Goal: Task Accomplishment & Management: Complete application form

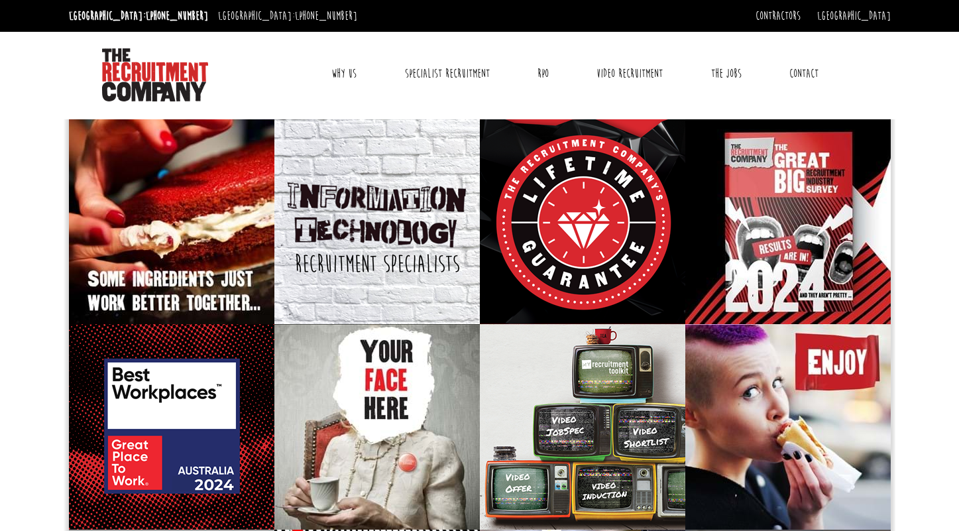
click at [801, 72] on link "Contact" at bounding box center [803, 73] width 49 height 33
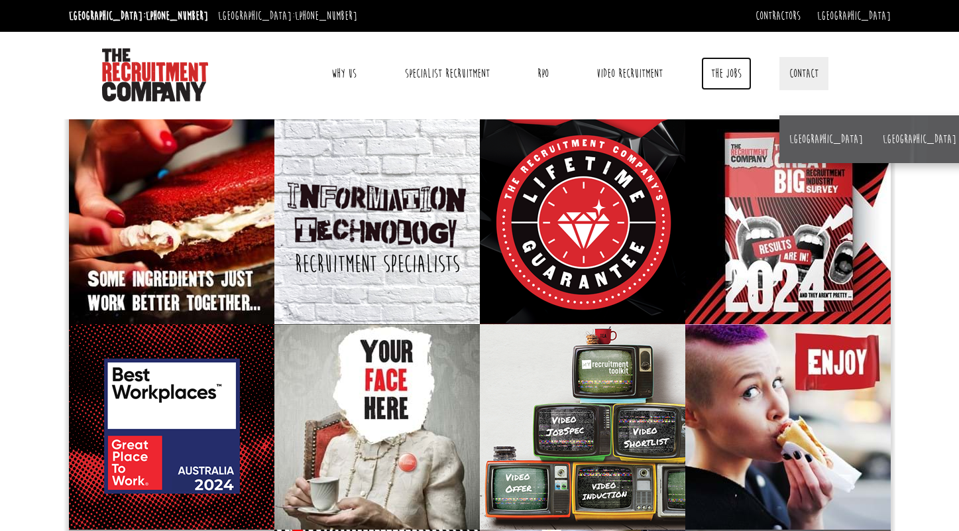
click at [730, 76] on link "The Jobs" at bounding box center [726, 73] width 50 height 33
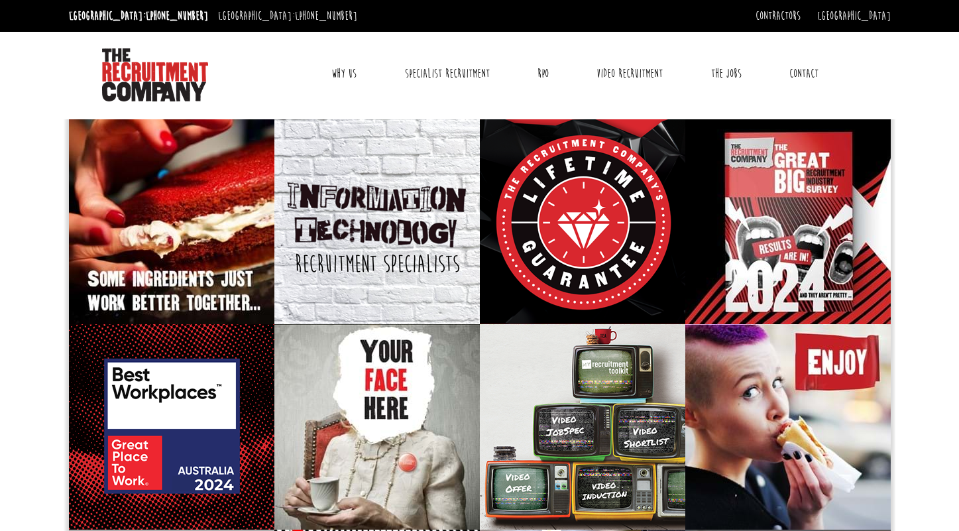
click at [800, 72] on link "Contact" at bounding box center [803, 73] width 49 height 33
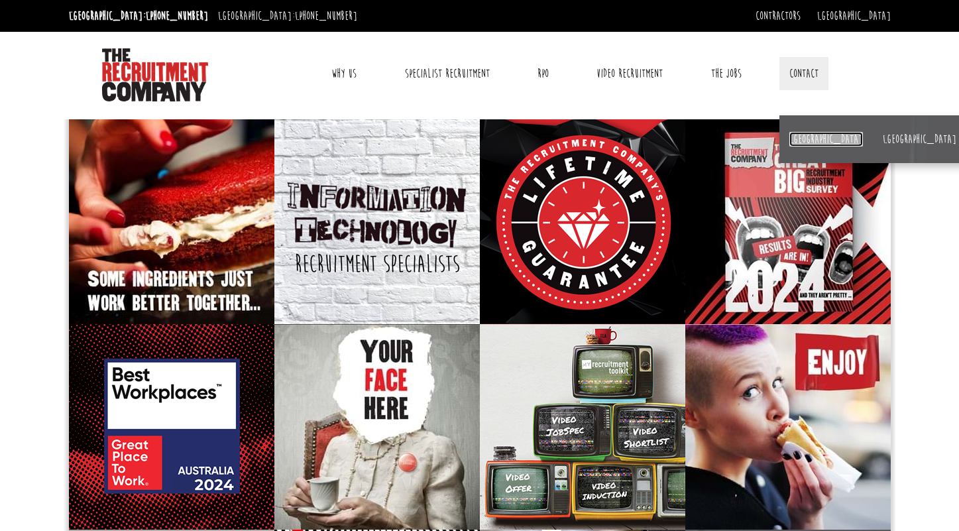
click at [796, 135] on link "[GEOGRAPHIC_DATA]" at bounding box center [826, 139] width 74 height 15
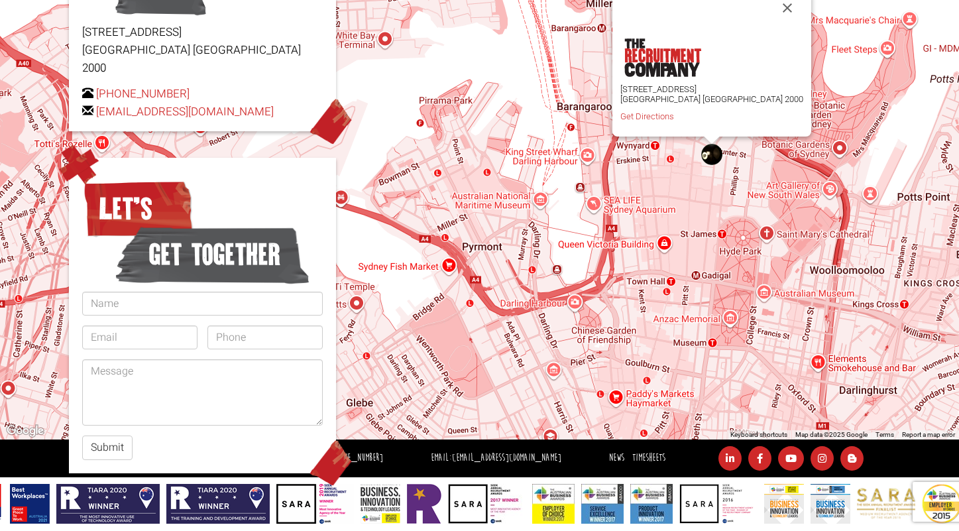
scroll to position [258, 0]
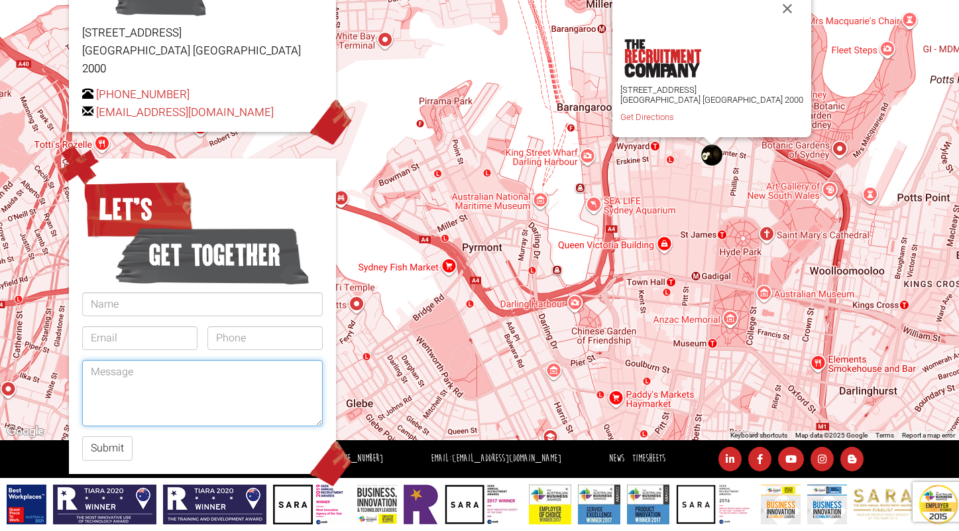
click at [235, 387] on textarea at bounding box center [202, 393] width 241 height 66
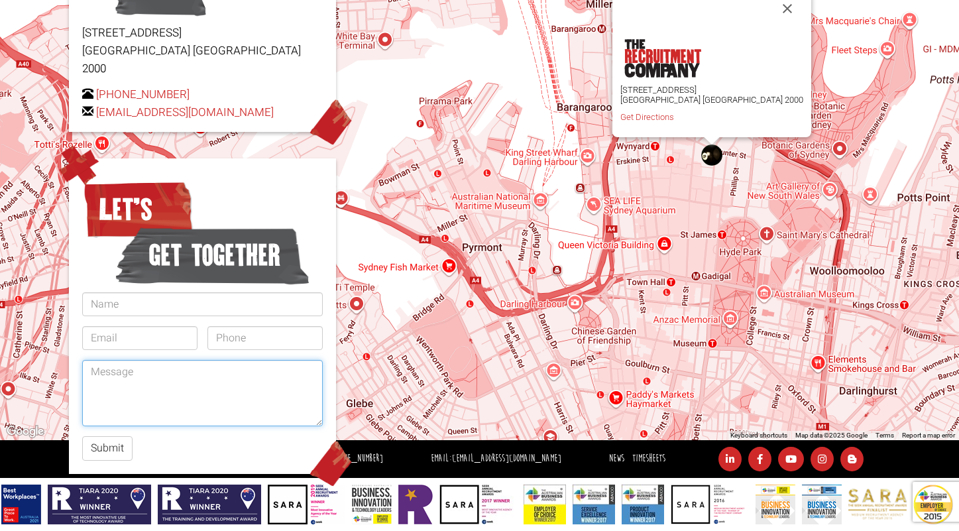
paste textarea "Hi, I'm a candidate looking for a role. I'm based in Sydney and my speciality i…"
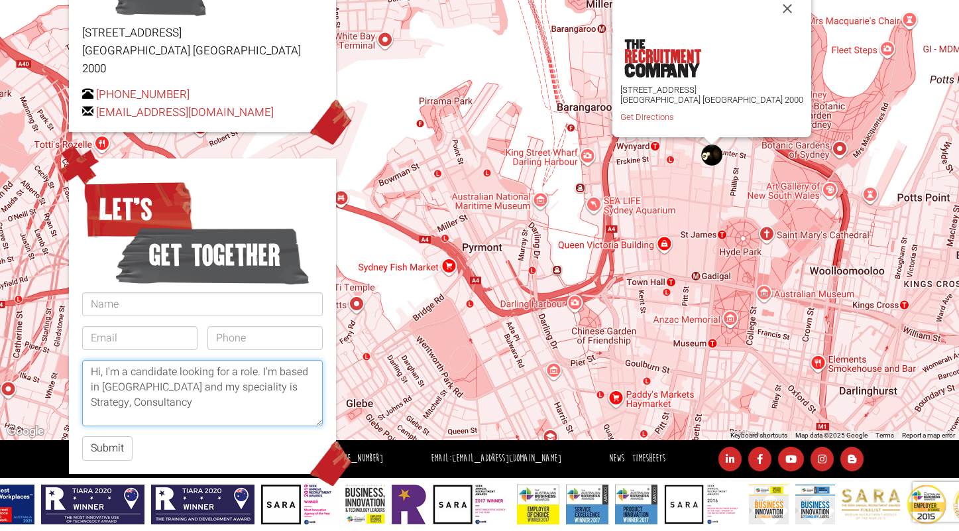
type textarea "Hi, I'm a candidate looking for a role. I'm based in Sydney and my speciality i…"
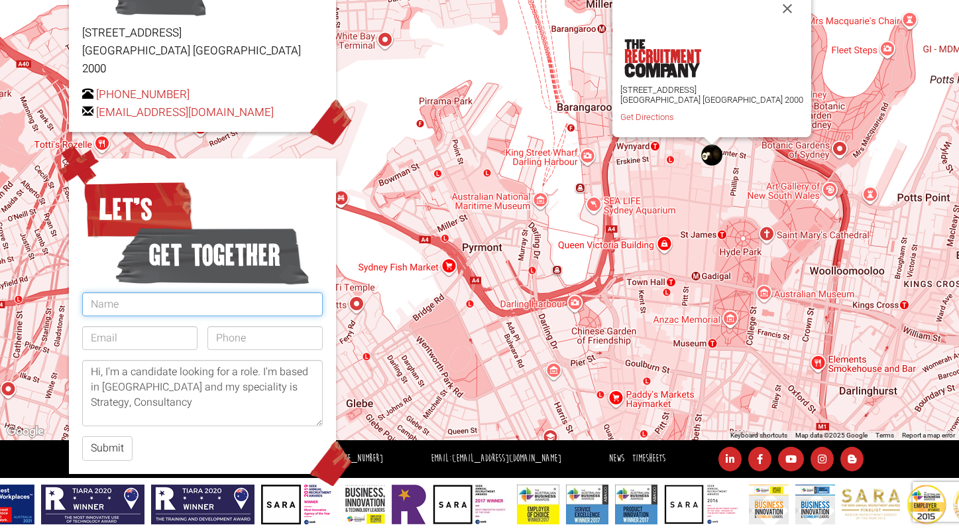
click at [124, 292] on input "text" at bounding box center [202, 304] width 241 height 24
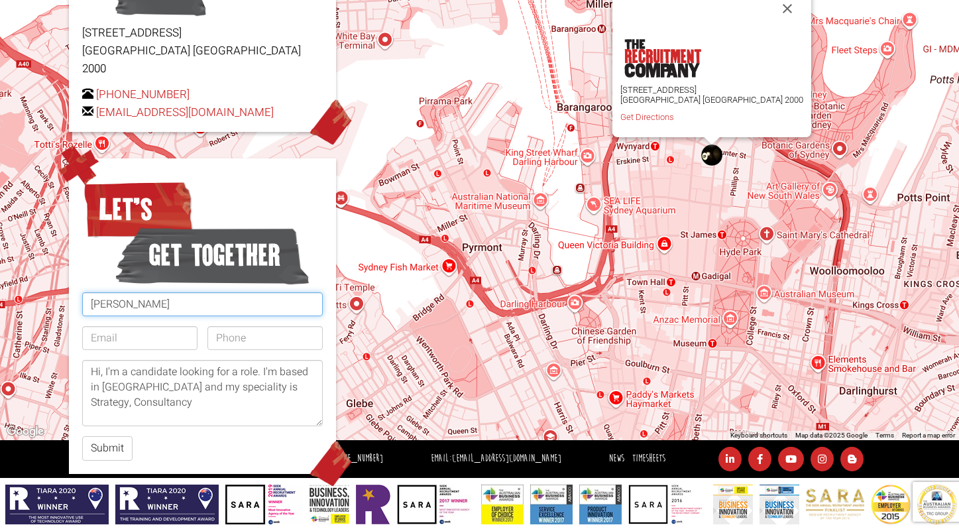
type input "Ghada Brahim"
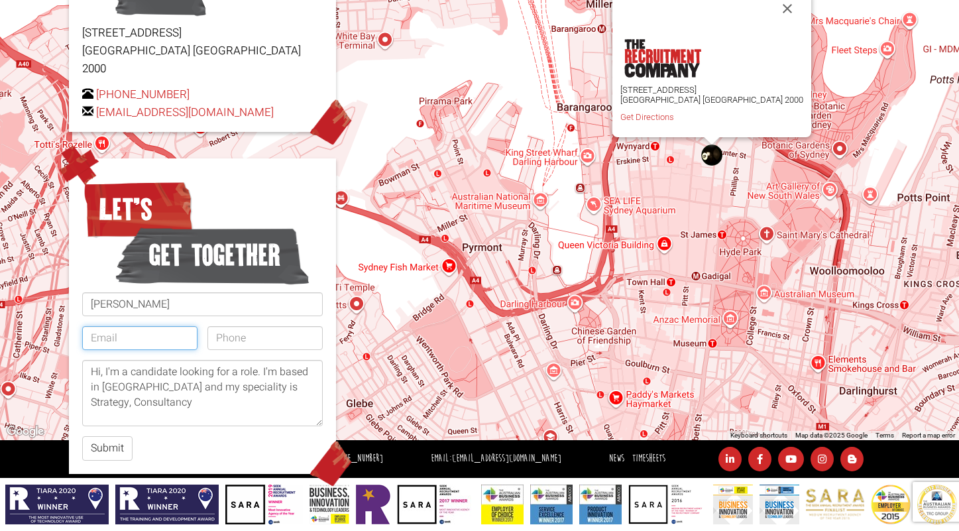
click at [113, 326] on input "email" at bounding box center [139, 338] width 115 height 24
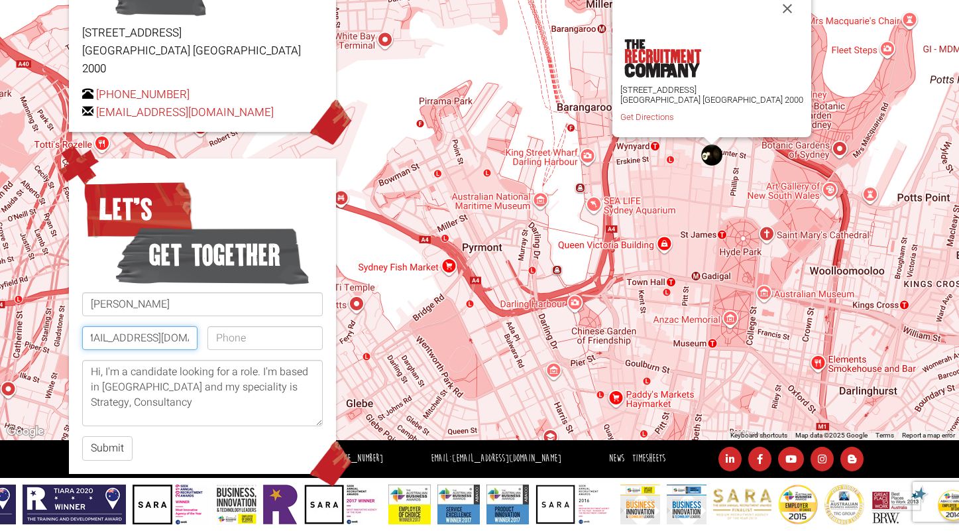
scroll to position [0, 25]
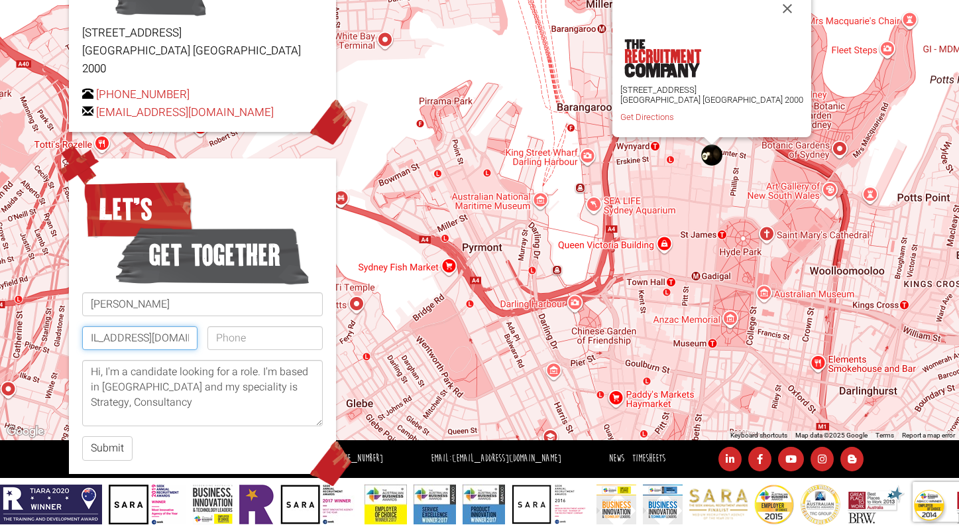
type input "ghadahalim@hotmail.com"
click at [244, 327] on input "tel" at bounding box center [264, 338] width 115 height 24
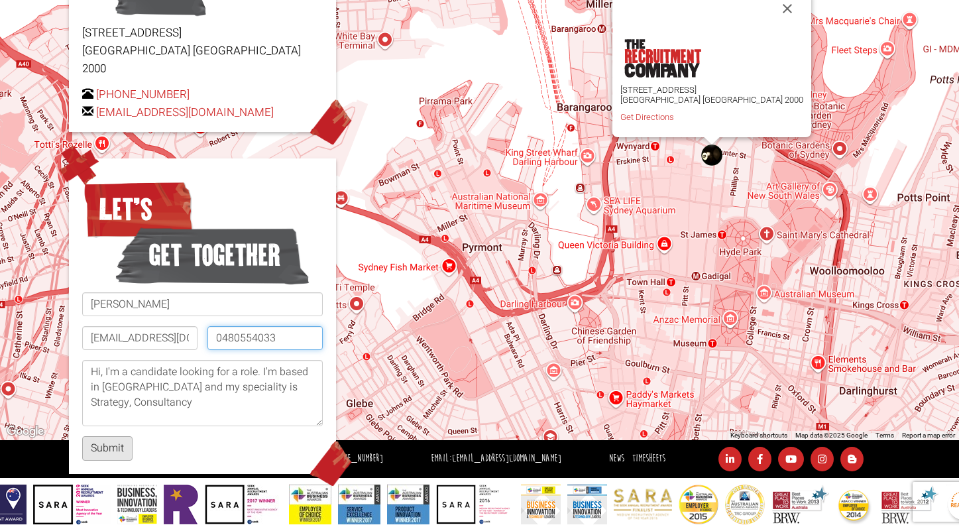
type input "0480554033"
click at [113, 436] on button "Submit" at bounding box center [107, 448] width 50 height 25
